Goal: Find contact information: Find contact information

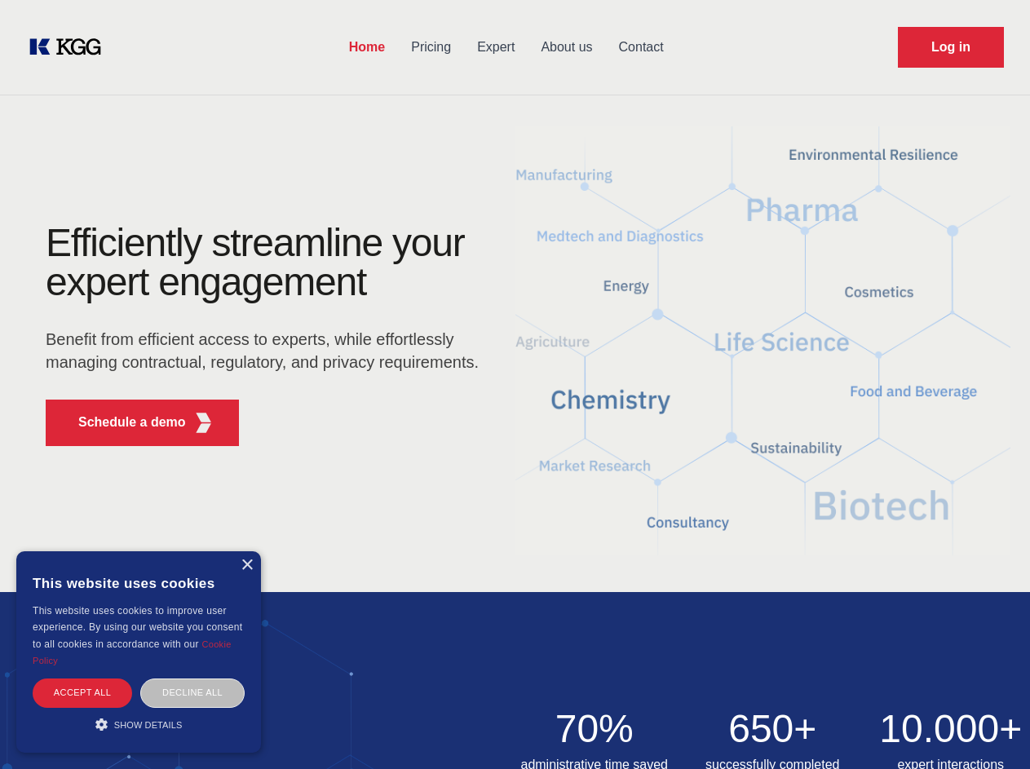
click at [515, 384] on div "Efficiently streamline your expert engagement Benefit from efficient access to …" at bounding box center [268, 342] width 496 height 236
click at [122, 423] on p "Schedule a demo" at bounding box center [132, 423] width 108 height 20
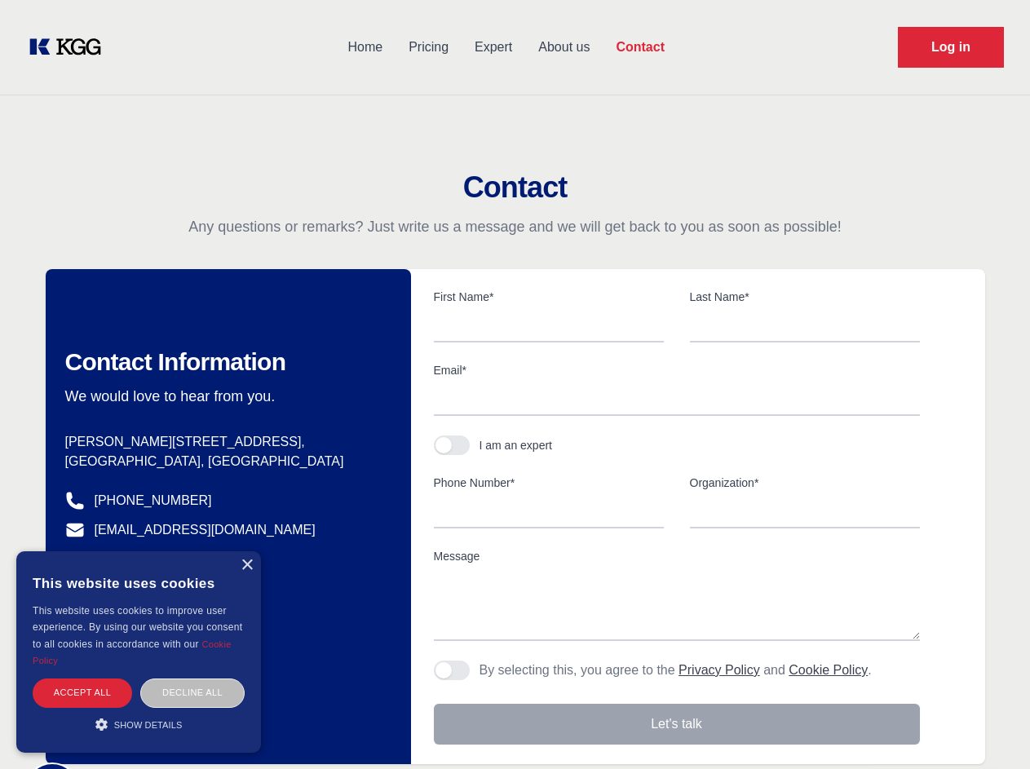
click at [246, 565] on div "× This website uses cookies This website uses cookies to improve user experienc…" at bounding box center [138, 651] width 245 height 201
click at [82, 693] on div "Accept all" at bounding box center [83, 693] width 100 height 29
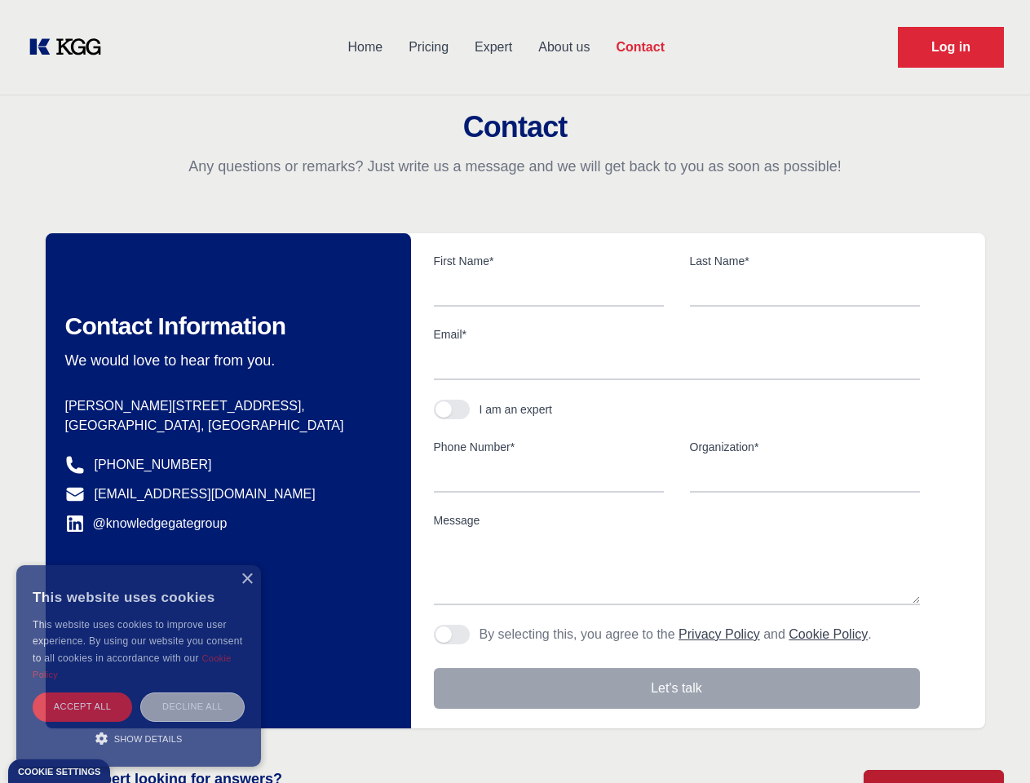
click at [193, 693] on body "Home Pricing Expert About us Contact Log in Contact Any questions or remarks? J…" at bounding box center [515, 717] width 1030 height 1434
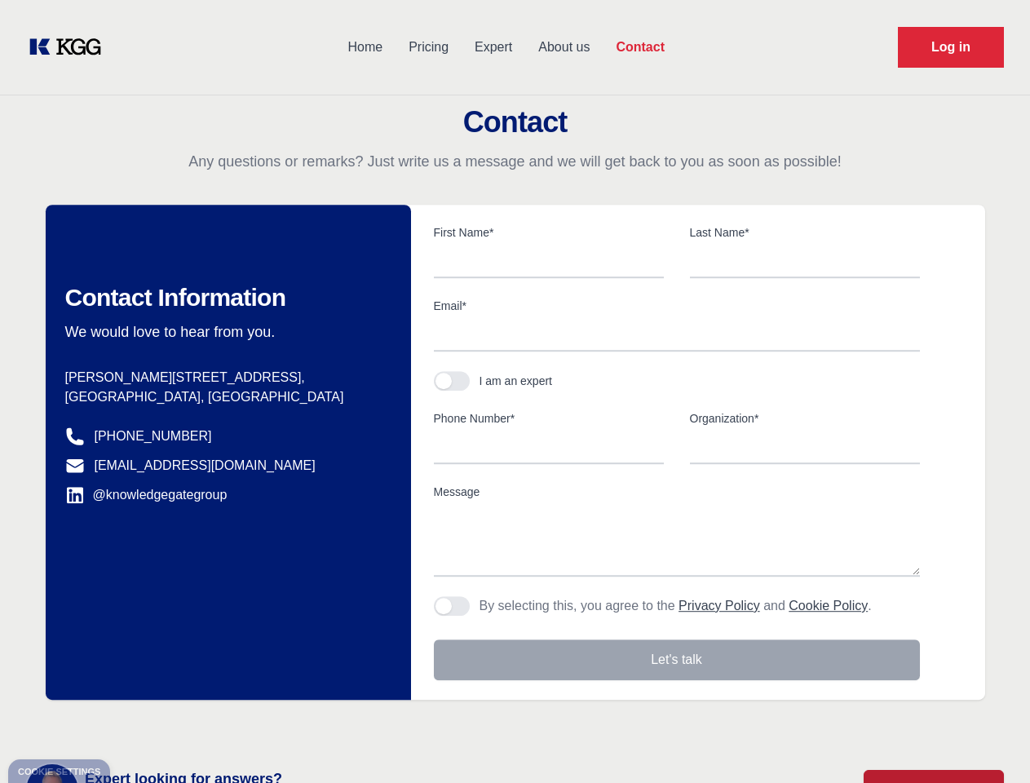
click at [139, 724] on main "Contact Any questions or remarks? Just write us a message and we will get back …" at bounding box center [515, 424] width 1030 height 849
